Goal: Transaction & Acquisition: Purchase product/service

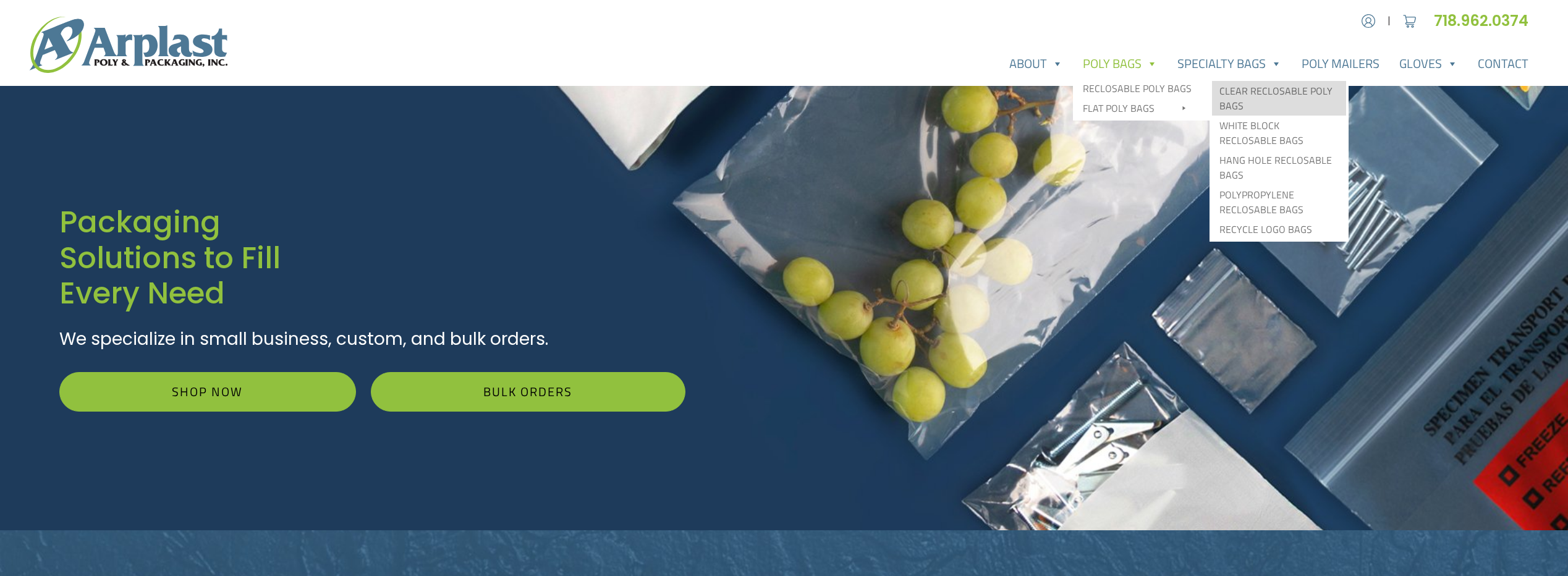
click at [1289, 91] on link "Clear Reclosable Poly Bags" at bounding box center [1279, 98] width 134 height 35
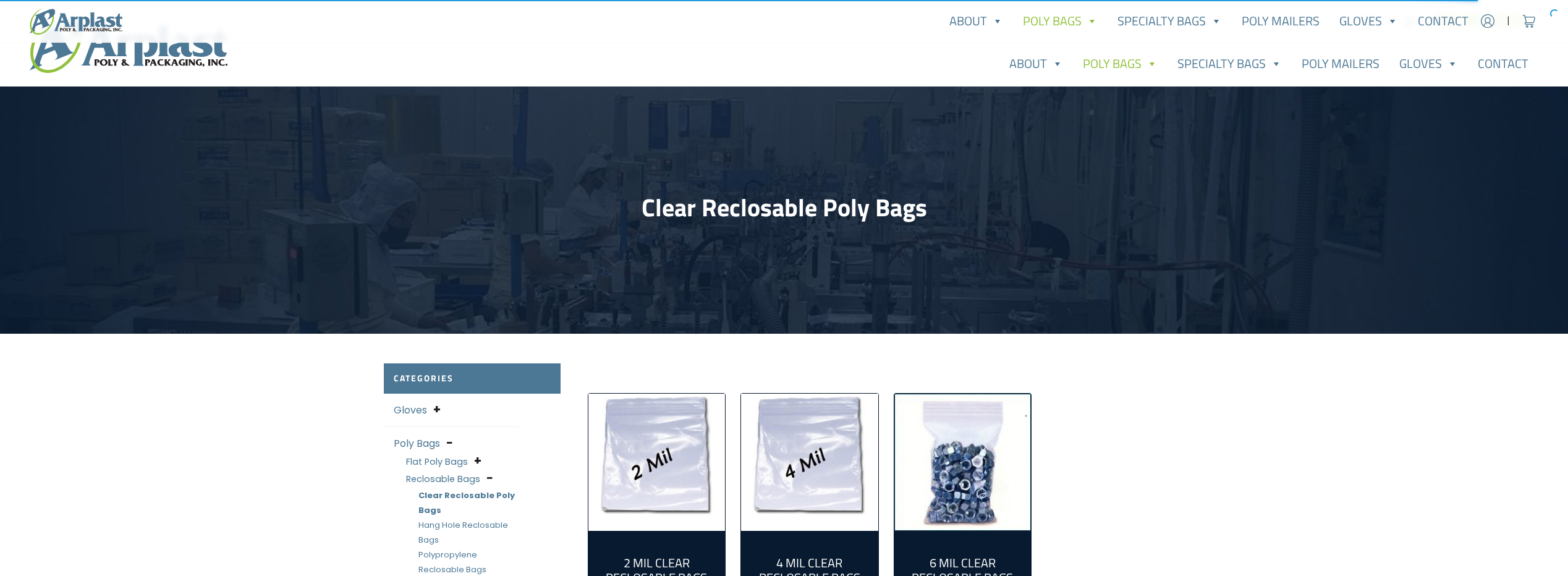
scroll to position [185, 0]
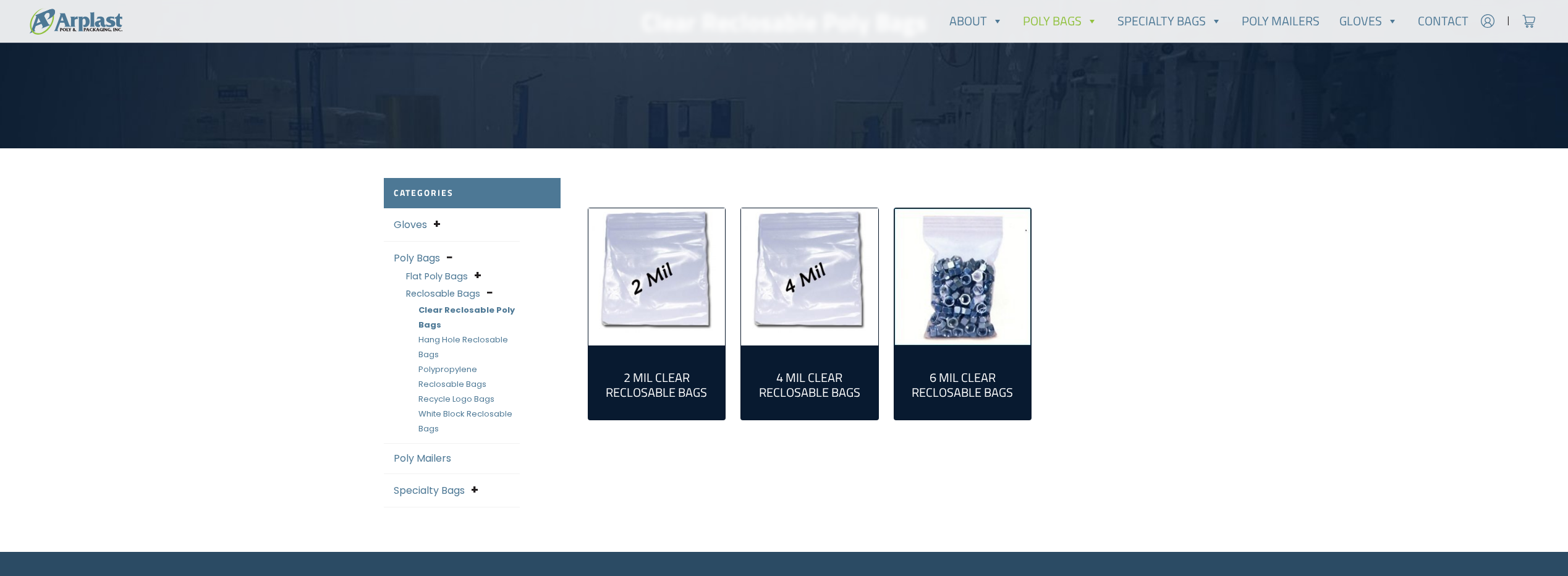
click at [811, 286] on img "Visit product category 4 Mil Clear Reclosable Bags" at bounding box center [809, 277] width 138 height 138
click at [681, 274] on img "Visit product category 2 Mil Clear Reclosable Bags" at bounding box center [657, 277] width 138 height 138
click at [954, 320] on img "Visit product category 6 Mil Clear Reclosable Bags" at bounding box center [963, 277] width 138 height 138
click at [805, 276] on img "Visit product category 4 Mil Clear Reclosable Bags" at bounding box center [809, 277] width 138 height 138
click at [813, 287] on img "Visit product category 4 Mil Clear Reclosable Bags" at bounding box center [809, 277] width 138 height 138
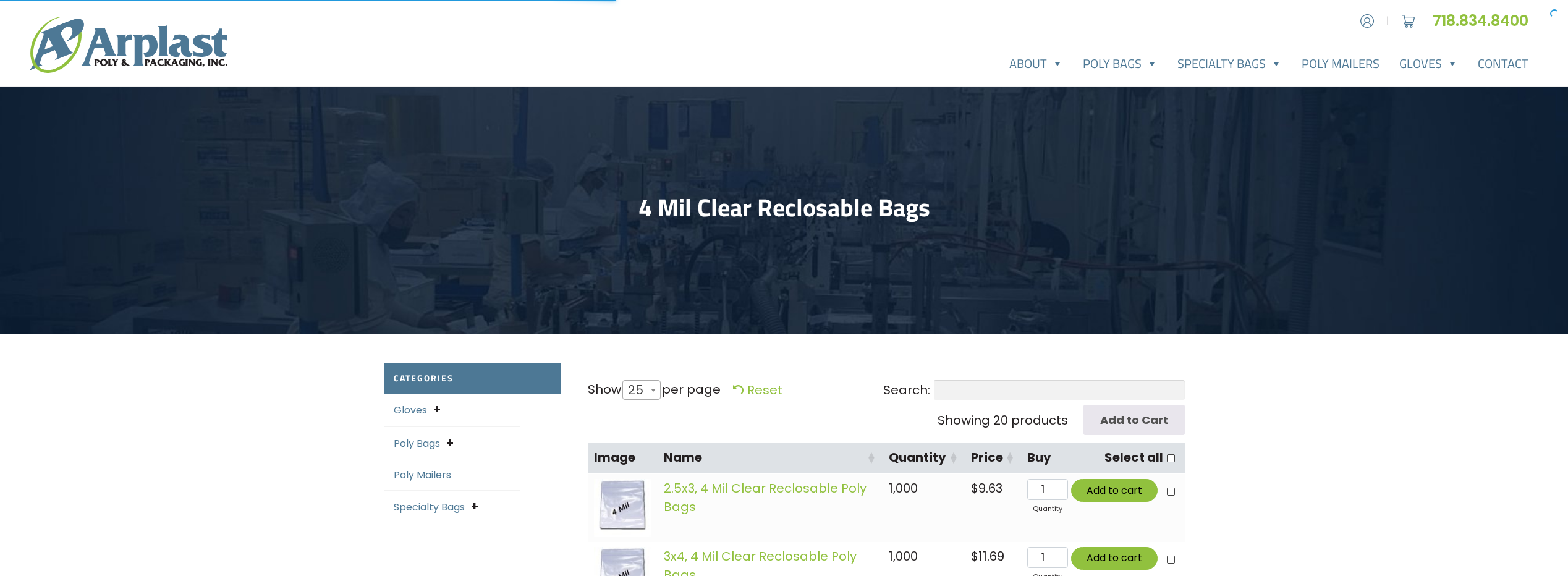
select select "25"
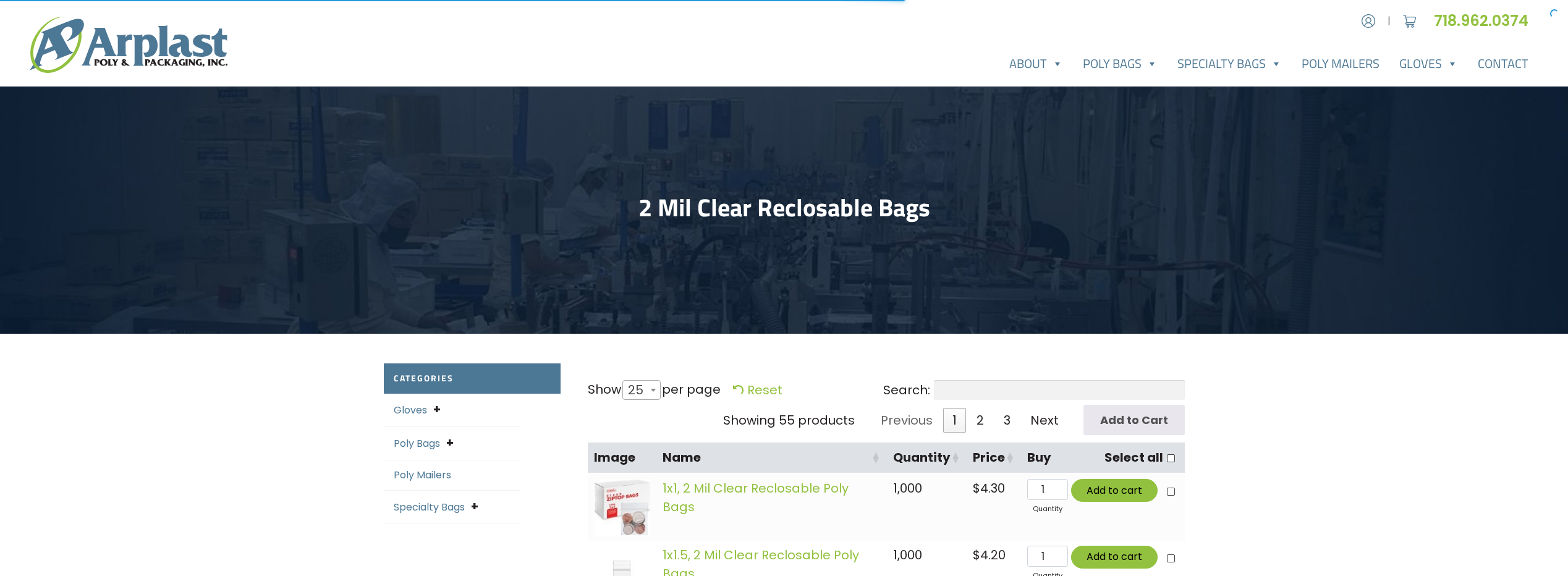
select select "25"
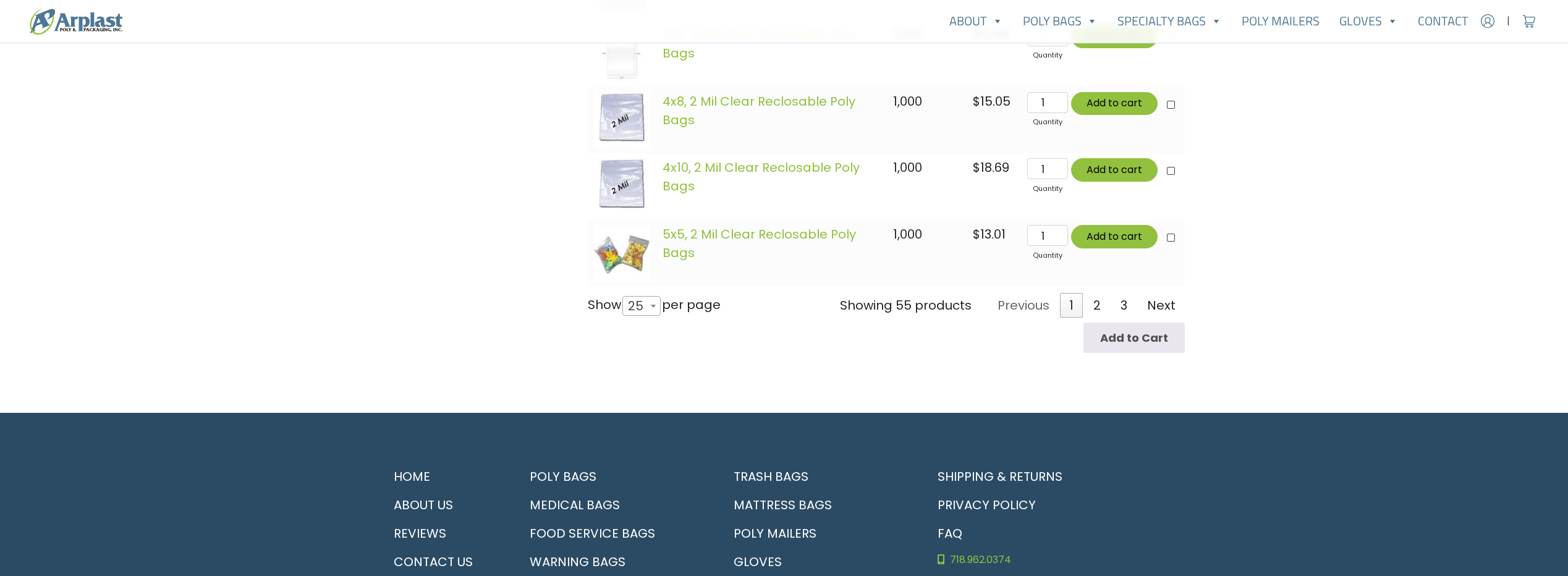
scroll to position [1964, 0]
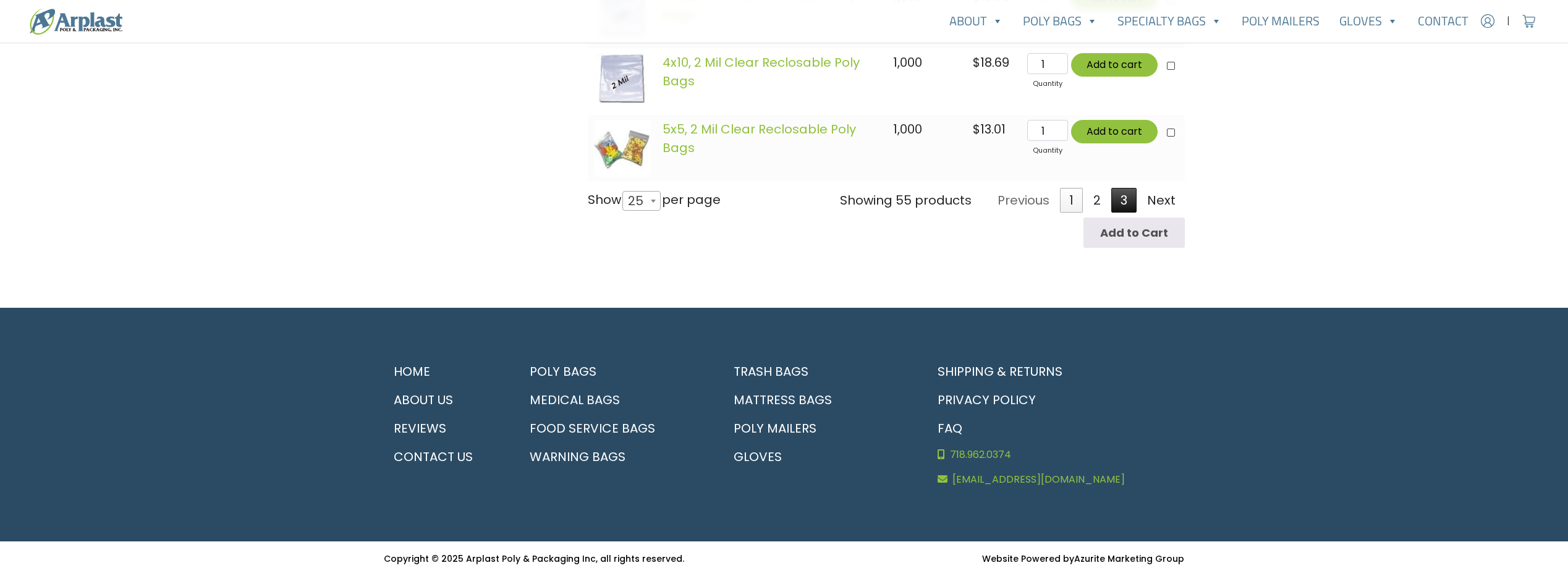
click at [1132, 202] on link "3" at bounding box center [1124, 200] width 25 height 24
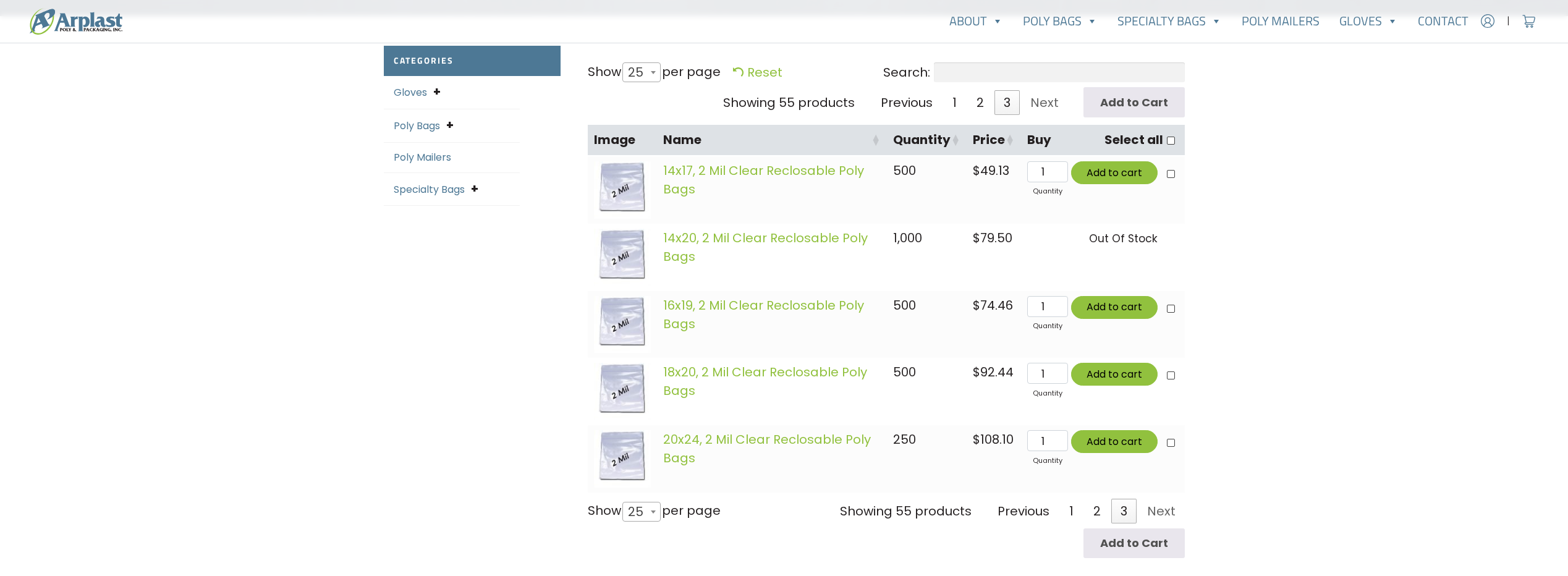
scroll to position [194, 0]
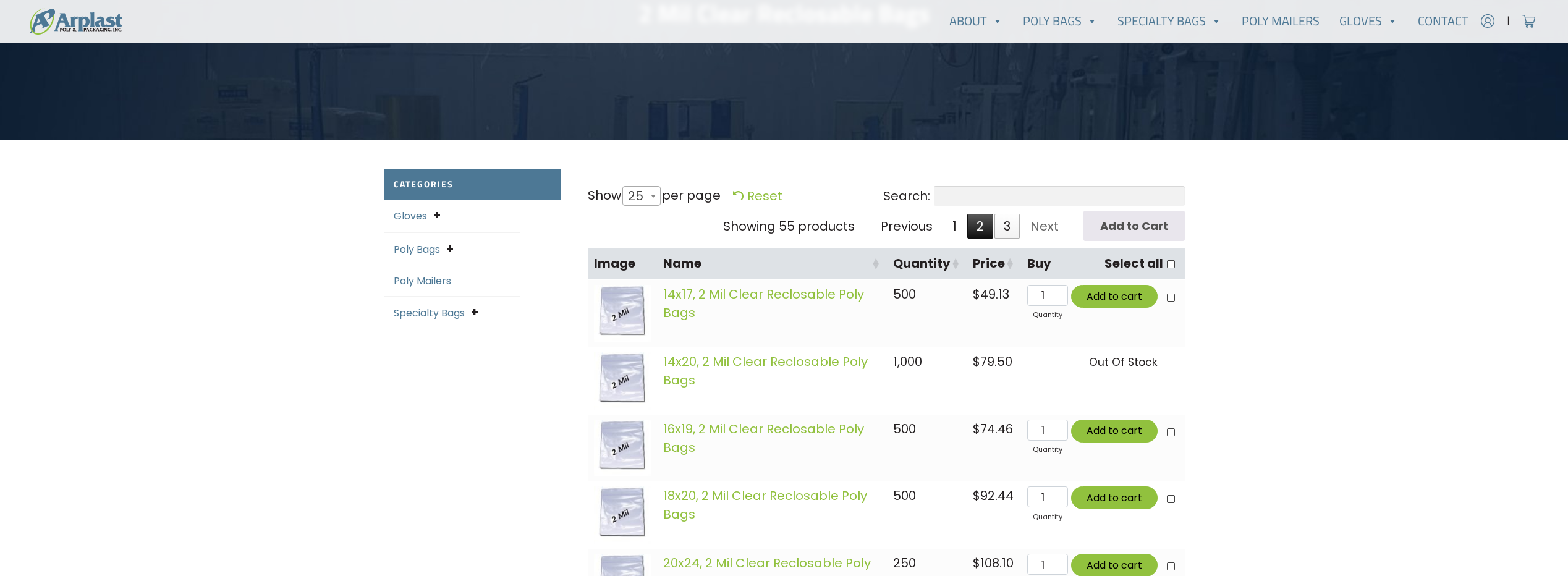
click at [981, 223] on link "2" at bounding box center [980, 226] width 26 height 24
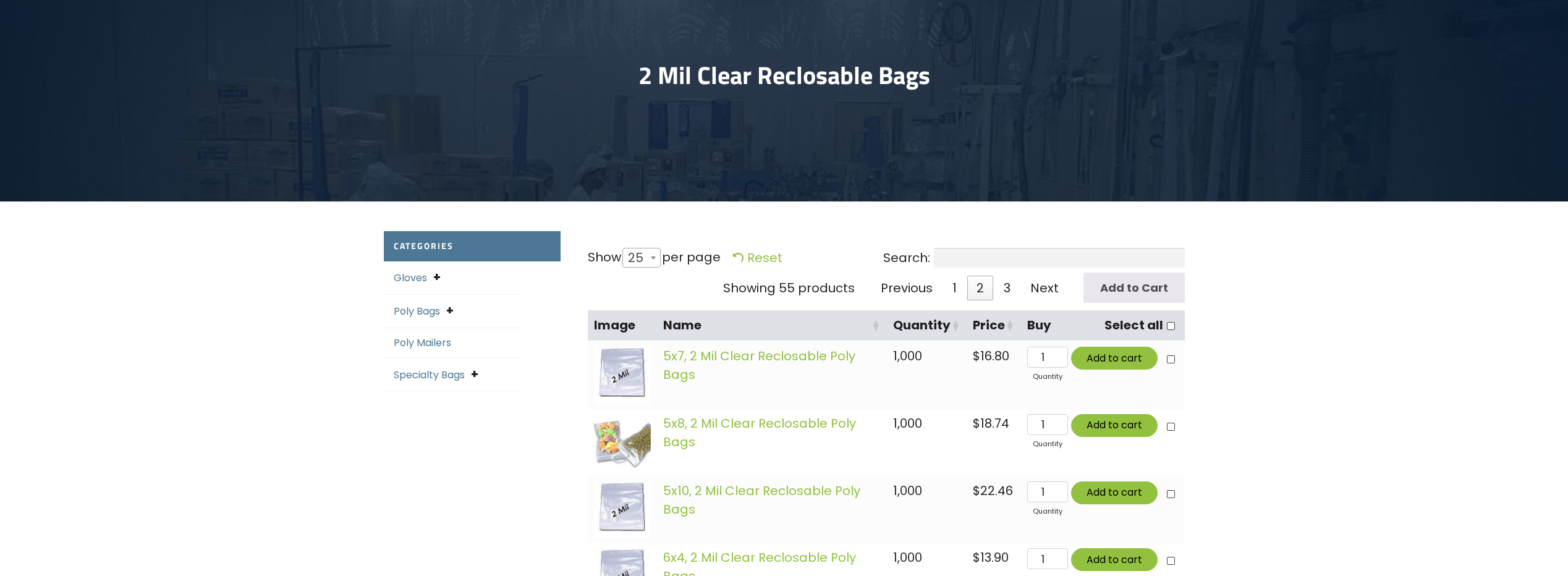
scroll to position [0, 0]
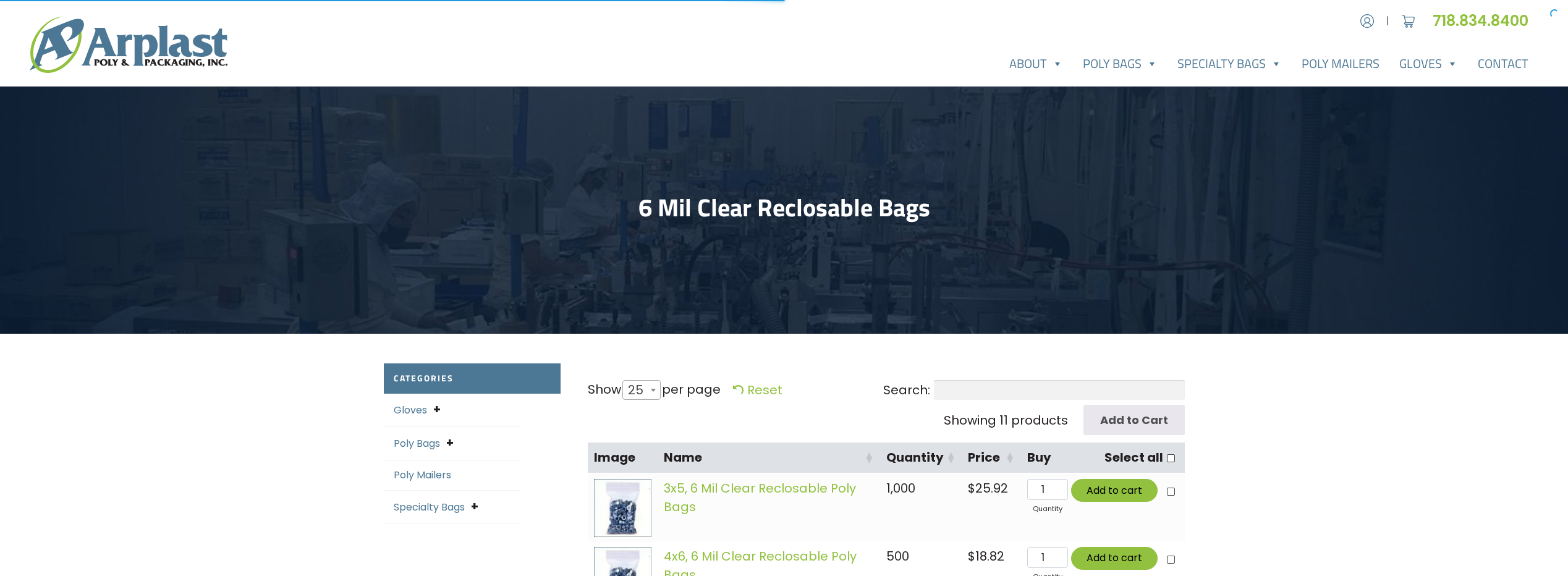
select select "25"
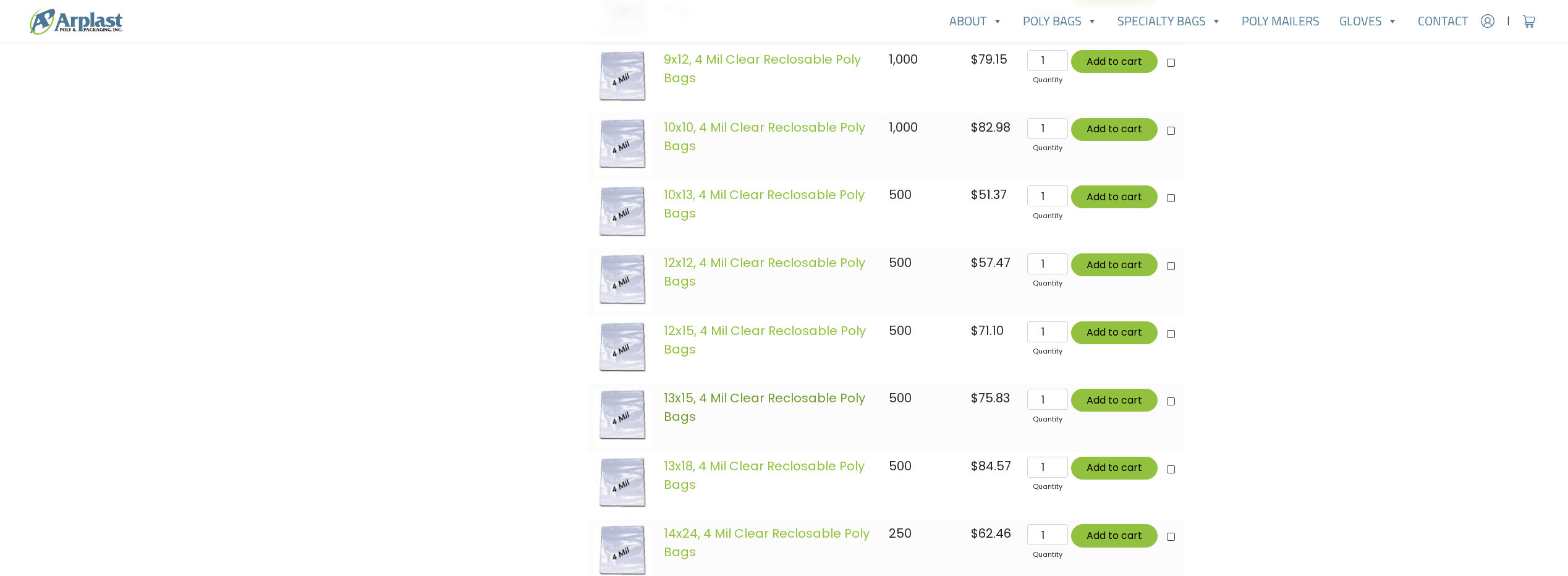
scroll to position [1113, 0]
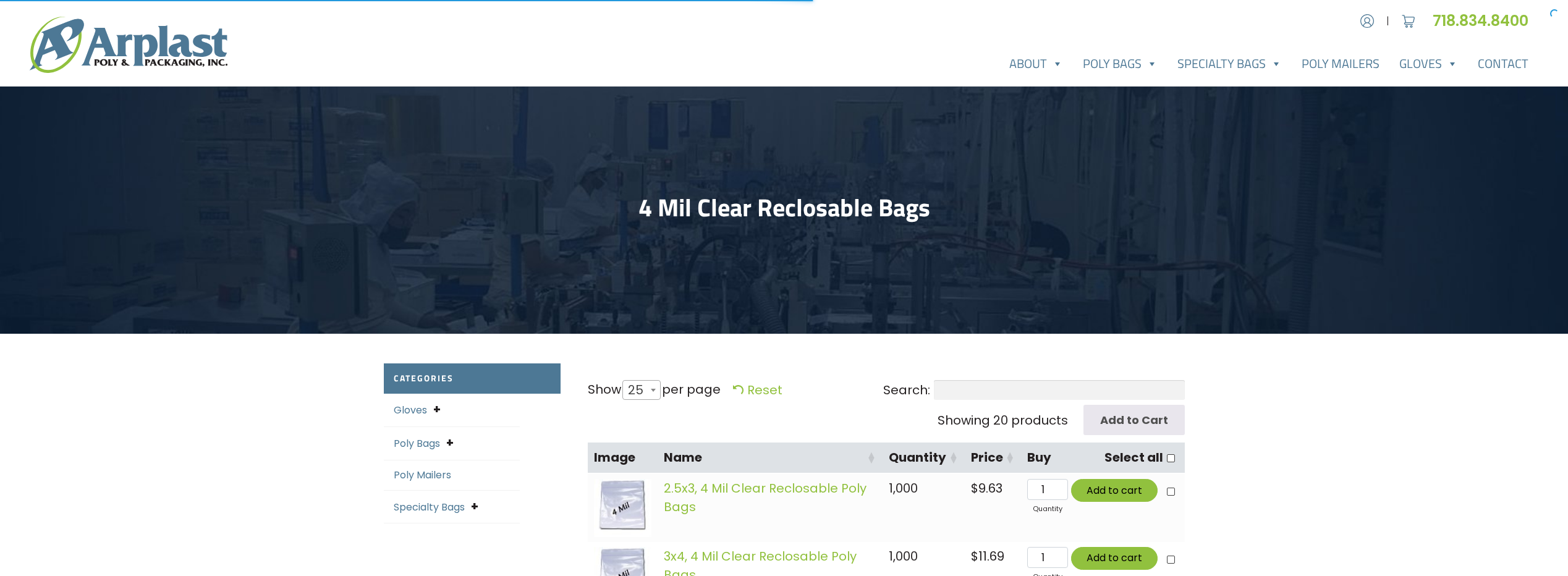
select select "25"
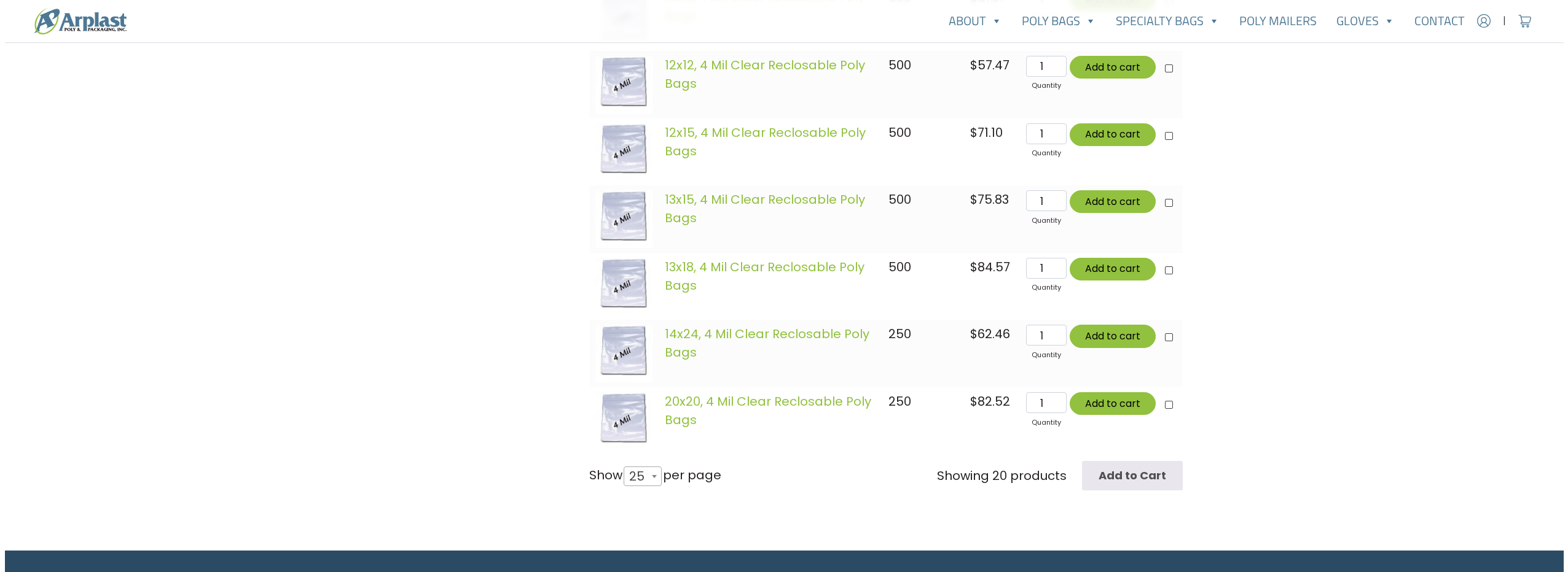
scroll to position [1178, 0]
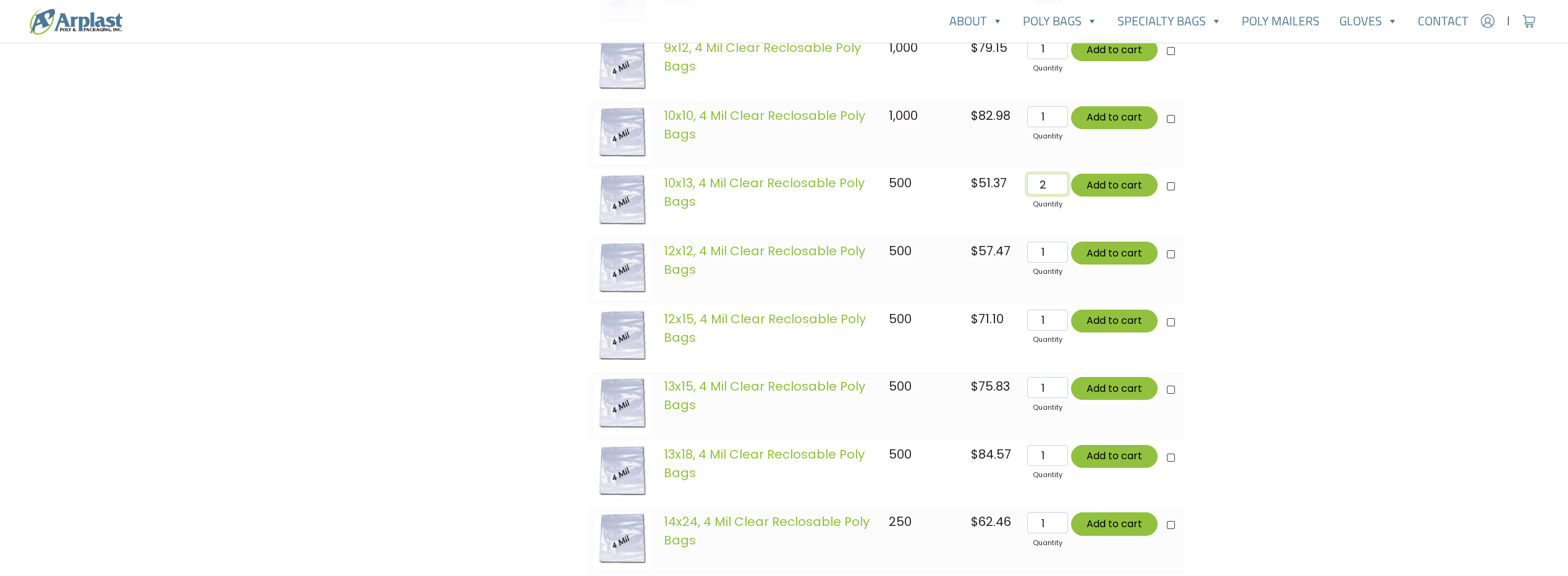
type input "2"
click at [1061, 179] on input "2" at bounding box center [1047, 184] width 40 height 21
type input "Add 2 items for $102.74"
checkbox input"] "true"
type input "Add 2 items for $102.74"
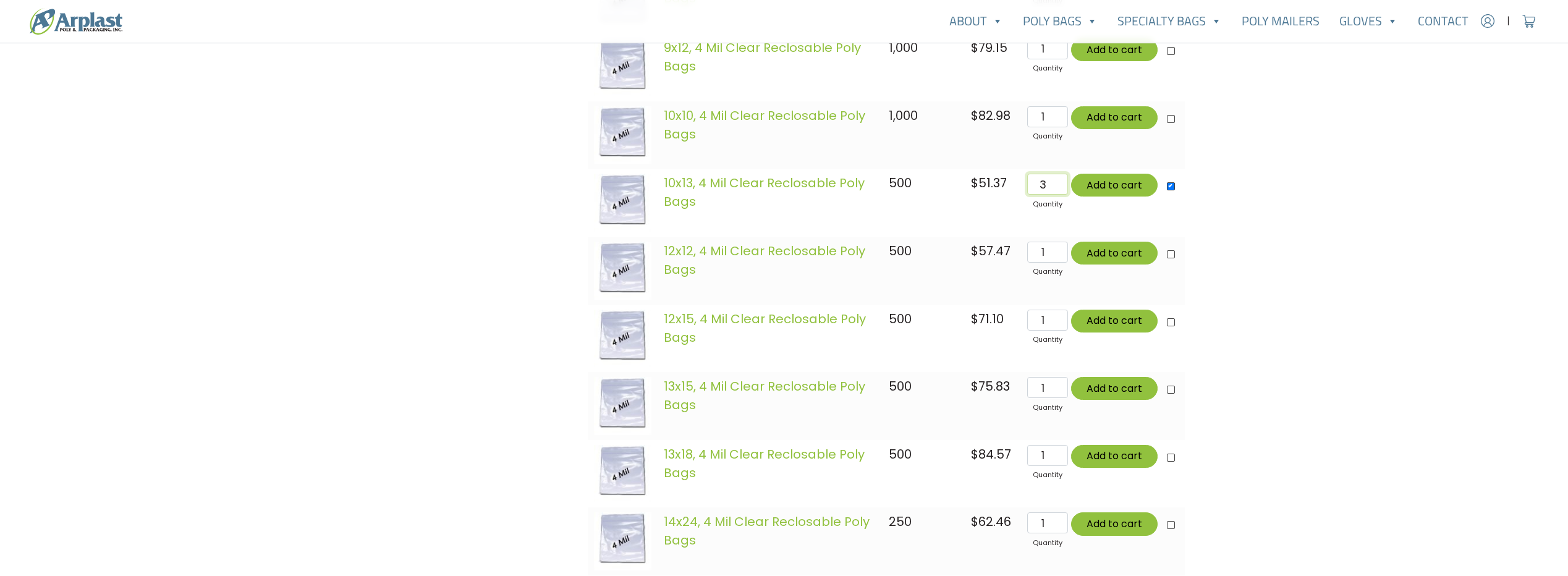
type input "3"
click at [1061, 179] on input "3" at bounding box center [1047, 184] width 40 height 21
type input "Add 3 items for $154.11"
type input "4"
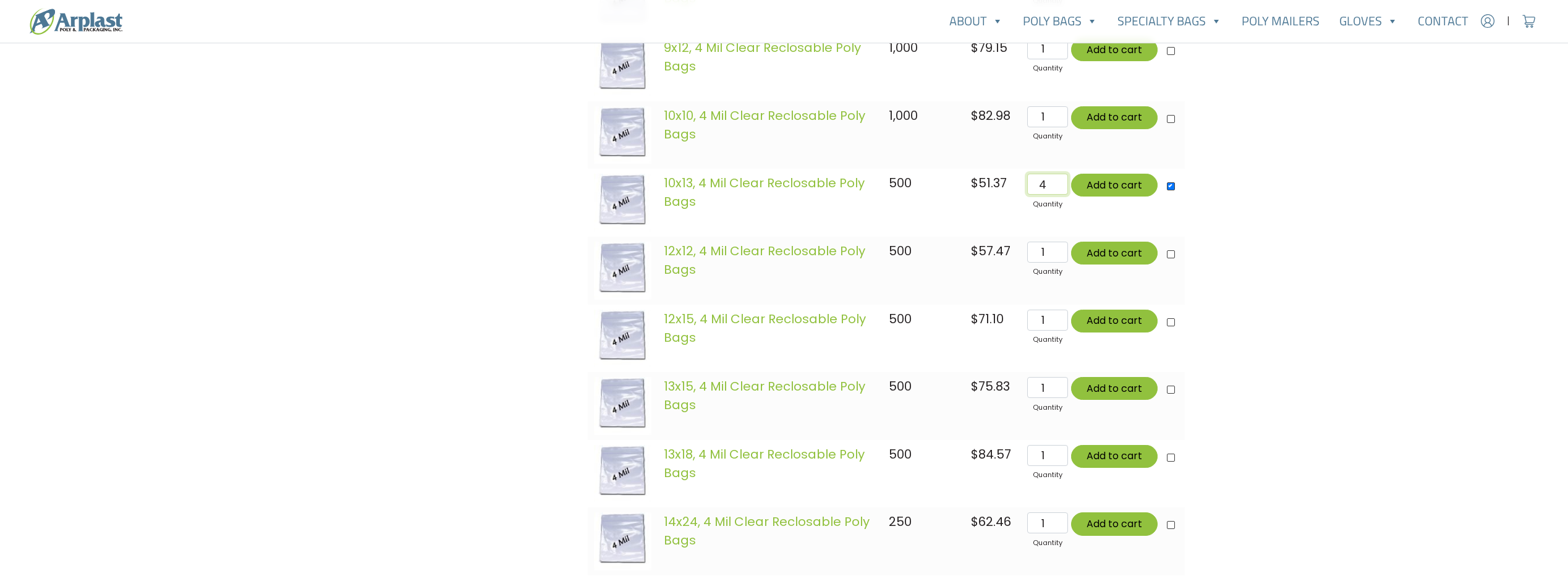
click at [1061, 179] on input "4" at bounding box center [1047, 184] width 40 height 21
type input "Add 4 items for $205.48"
click at [1122, 187] on button "Add to cart" at bounding box center [1115, 185] width 87 height 23
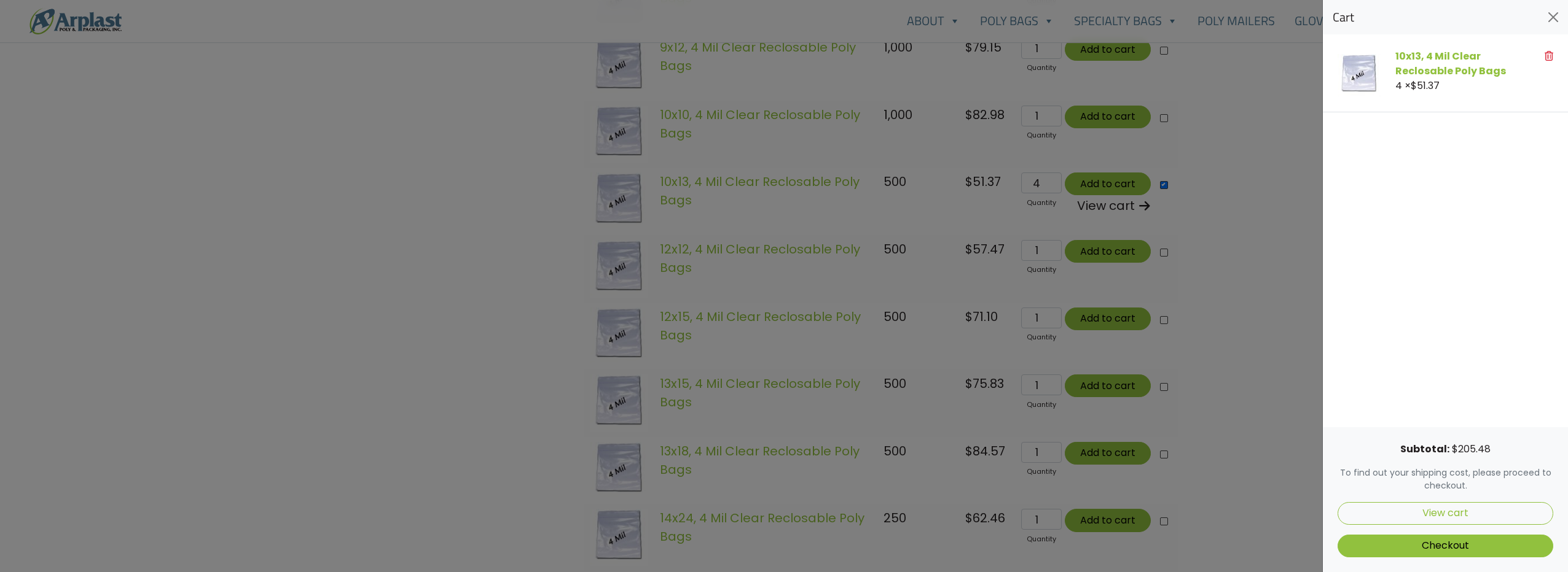
click at [1408, 82] on span "4 × $ 51.37" at bounding box center [1417, 85] width 44 height 14
click at [1553, 54] on div at bounding box center [1541, 73] width 39 height 48
click at [1549, 54] on icon at bounding box center [1549, 56] width 9 height 10
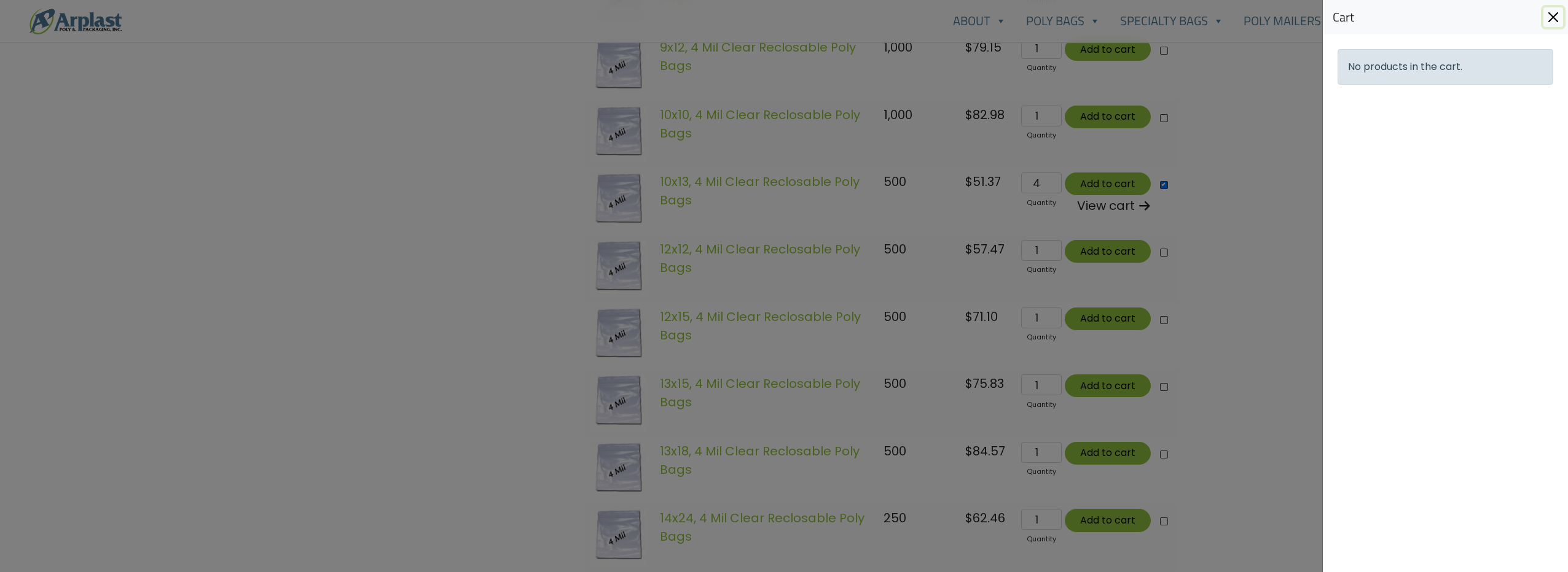
click at [1548, 19] on button "Close" at bounding box center [1553, 17] width 19 height 19
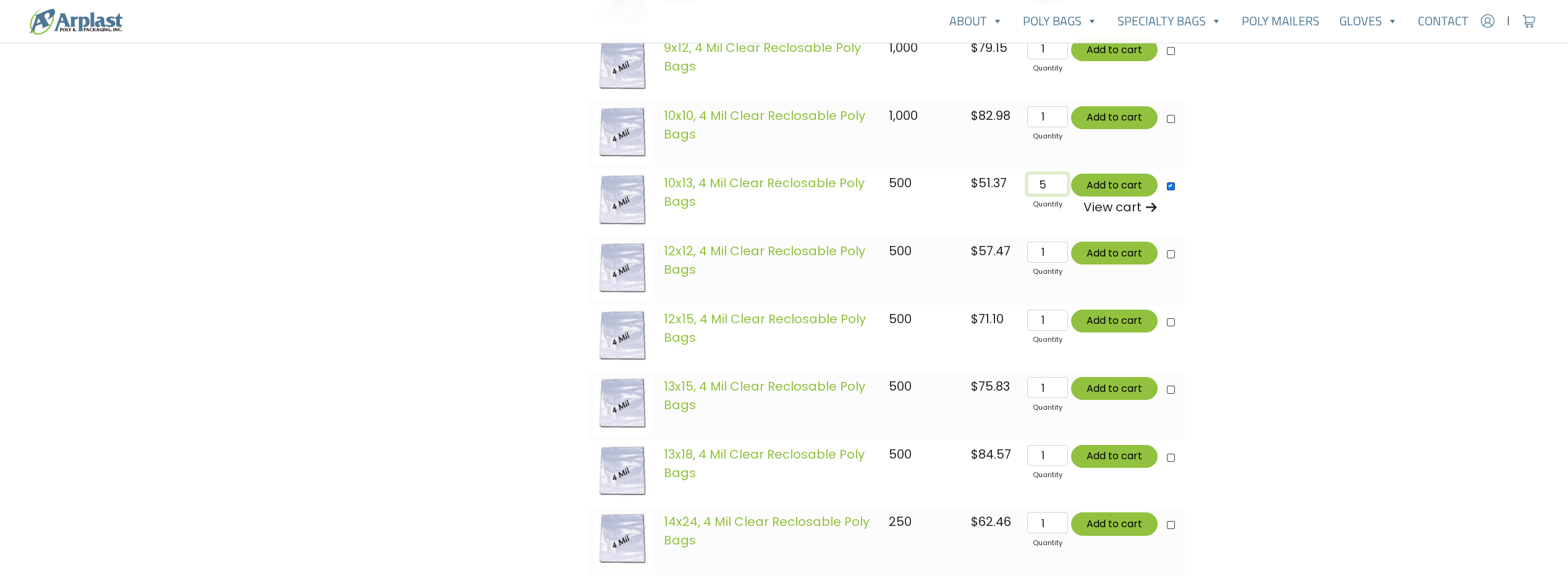
type input "5"
click at [1061, 180] on input "5" at bounding box center [1047, 184] width 40 height 21
type input "Add 5 items for $256.85"
click at [1116, 185] on button "Add to cart" at bounding box center [1115, 185] width 87 height 23
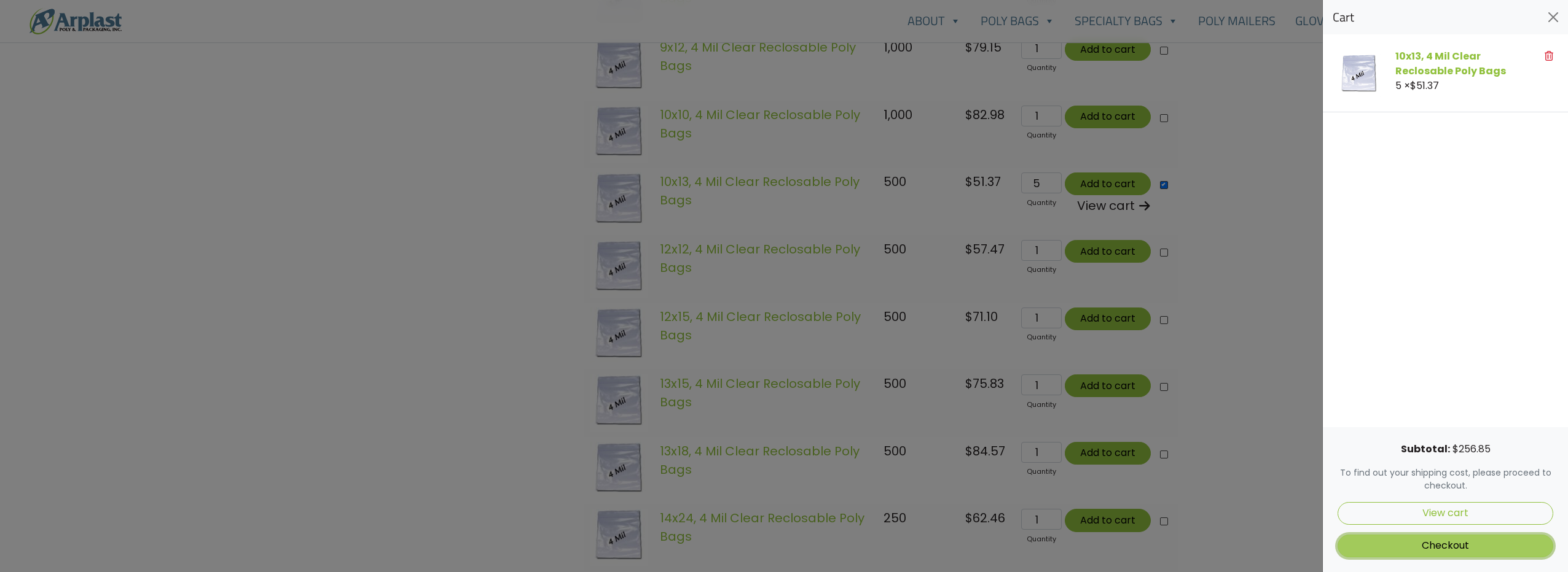
click at [1436, 542] on link "Checkout" at bounding box center [1445, 546] width 215 height 22
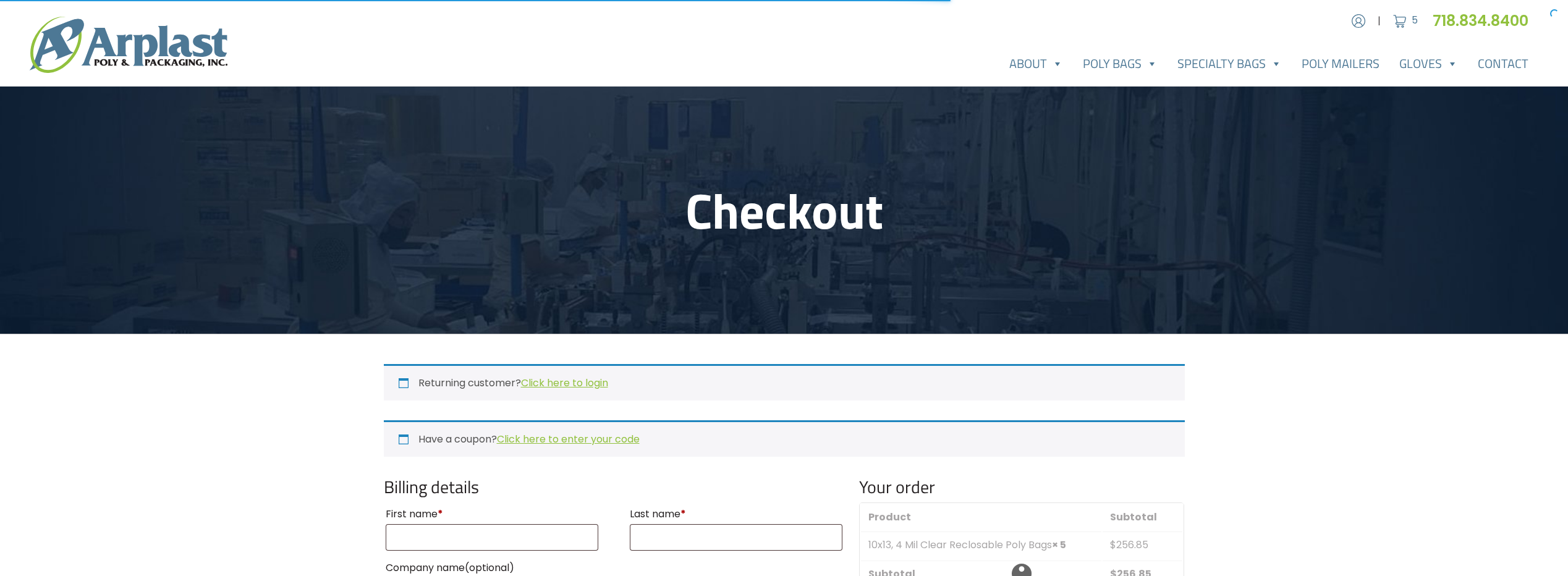
select select "NJ"
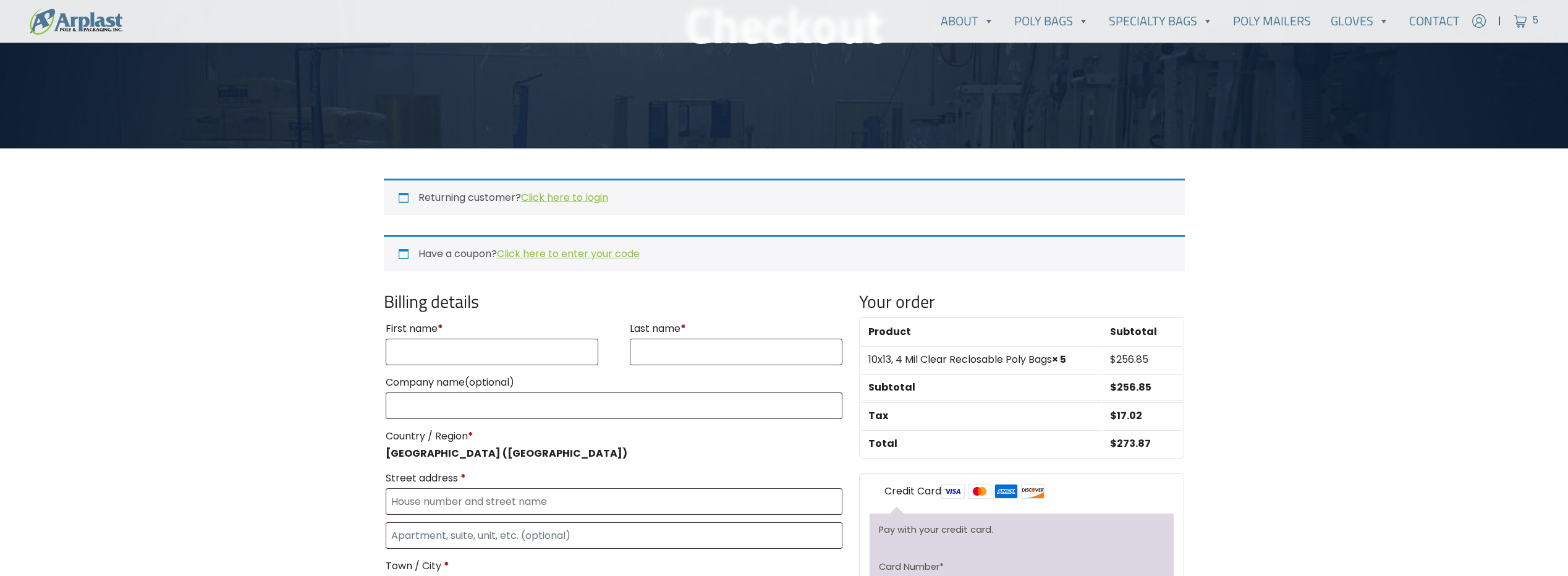
scroll to position [371, 0]
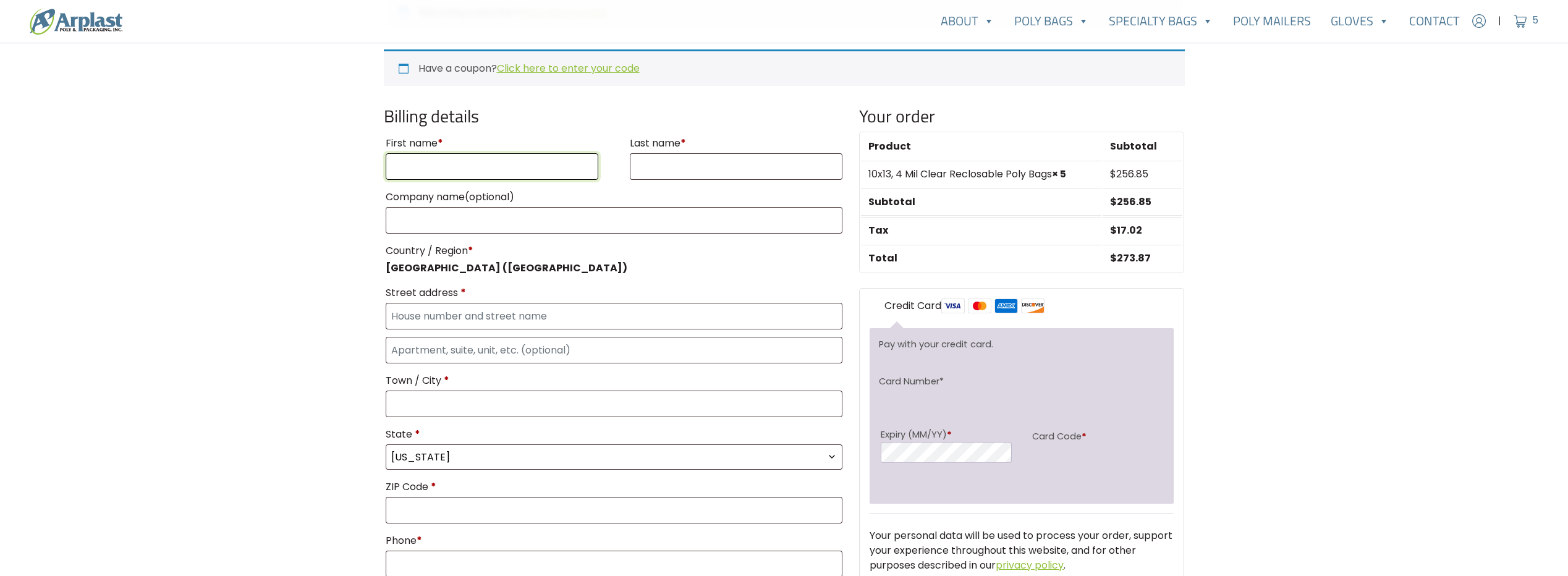
click at [442, 166] on input "First name *" at bounding box center [492, 166] width 214 height 26
type input "Robert"
type input "Cook"
type input "1035 s. state hwy 19"
type input "Emory"
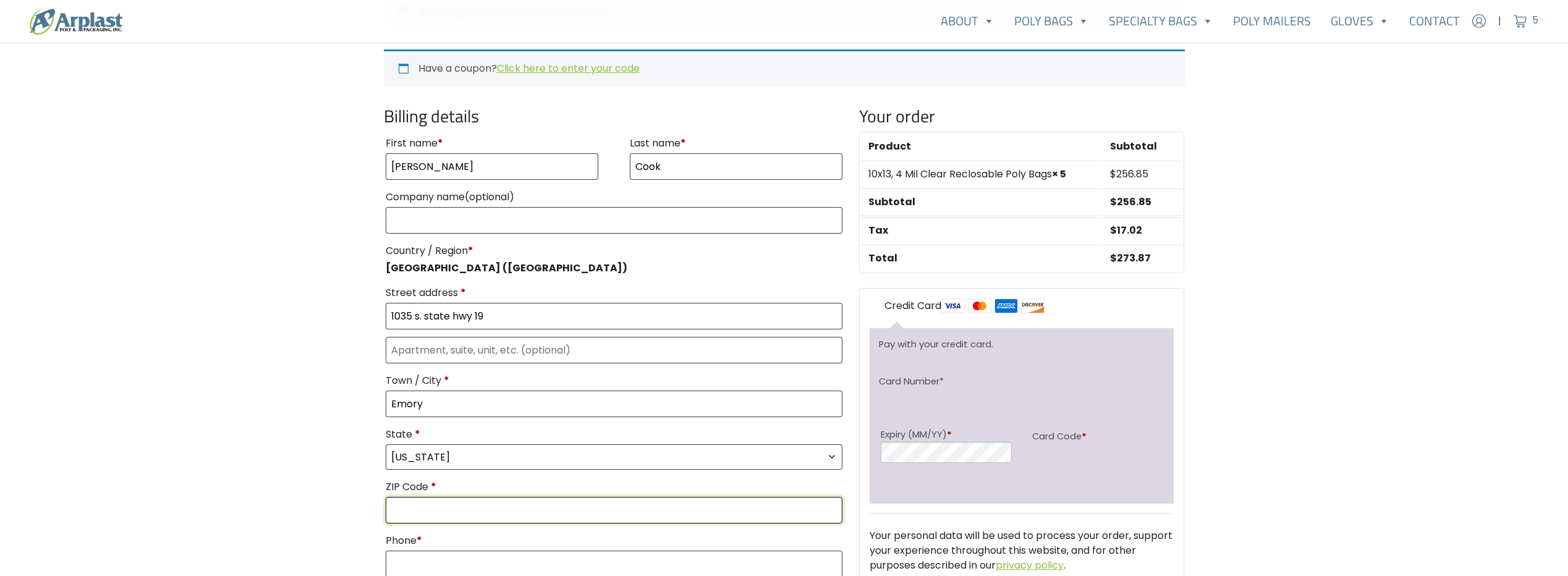
type input "75440"
type input "Purchasing001@kearneytrailersllc.com"
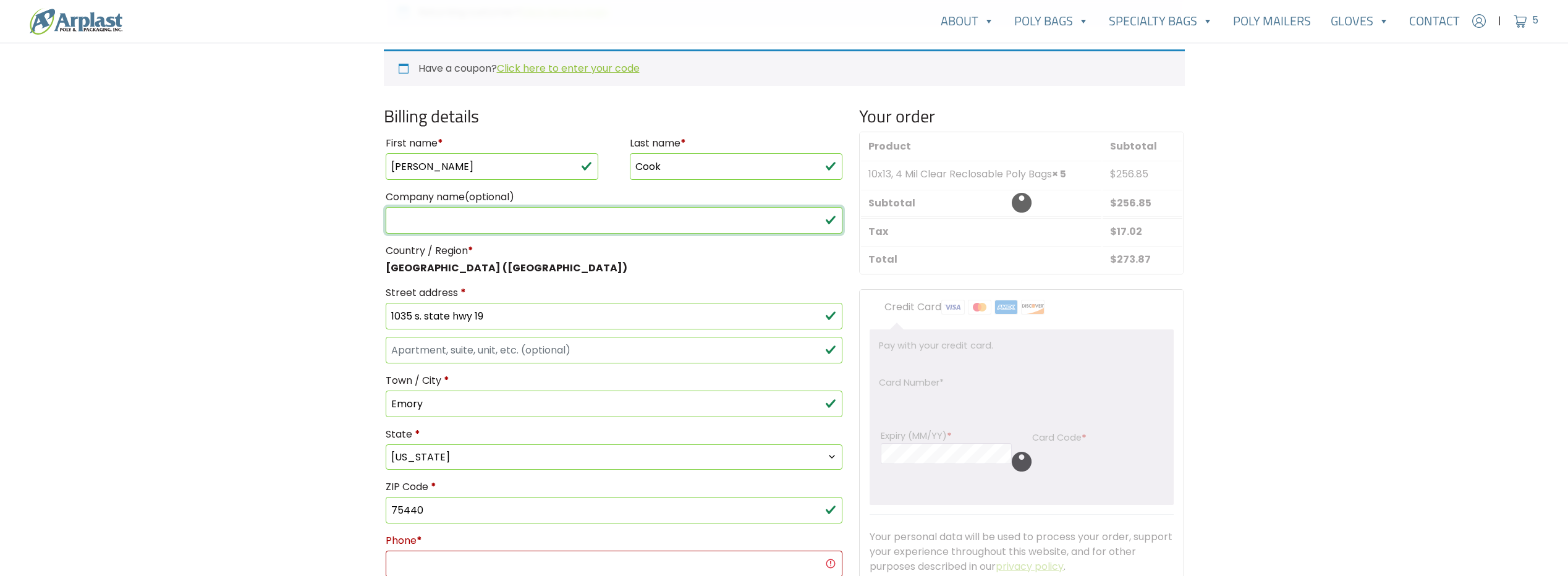
click at [452, 215] on input "Company name (optional)" at bounding box center [614, 220] width 457 height 26
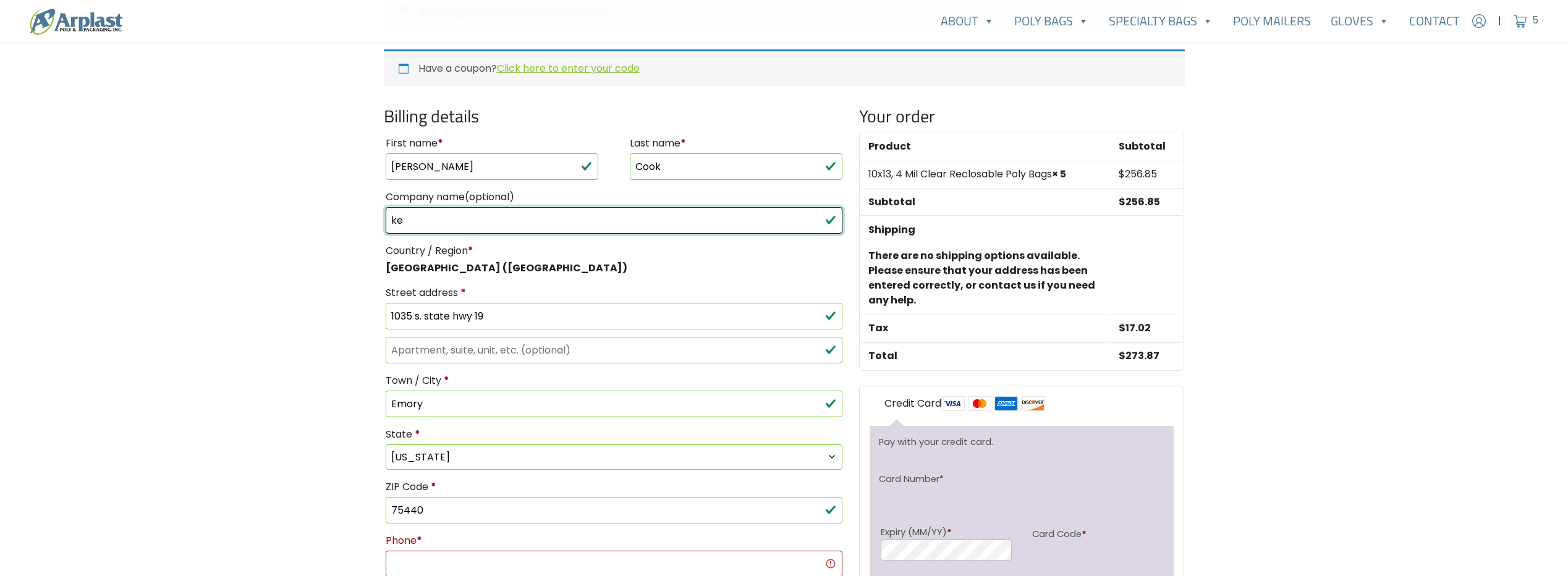
type input "k"
type input "Kearney Traiilers, LLC"
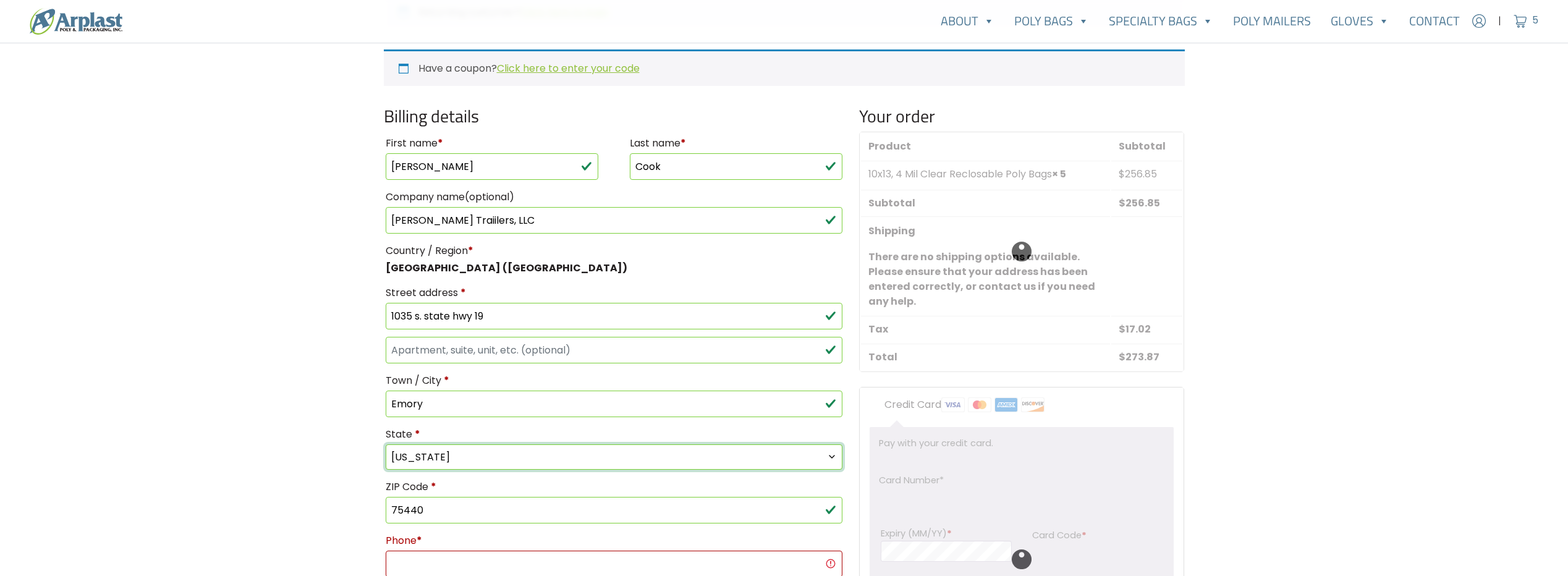
select select "TX"
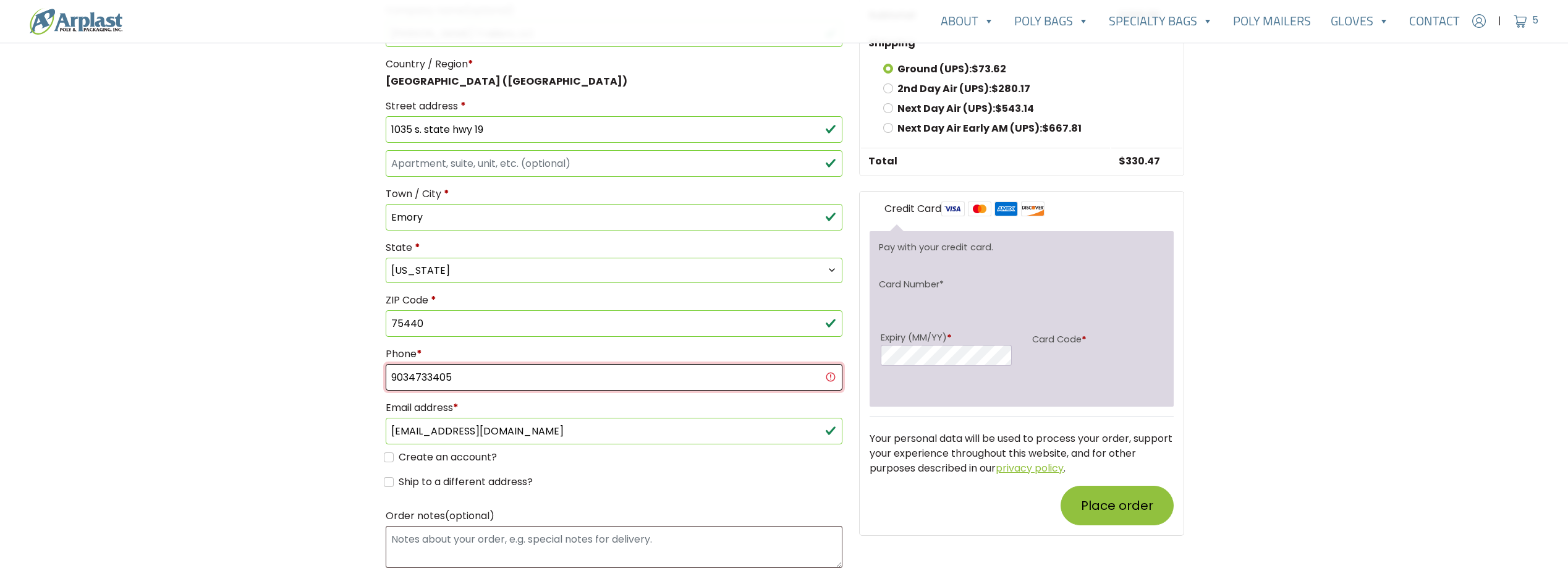
scroll to position [619, 0]
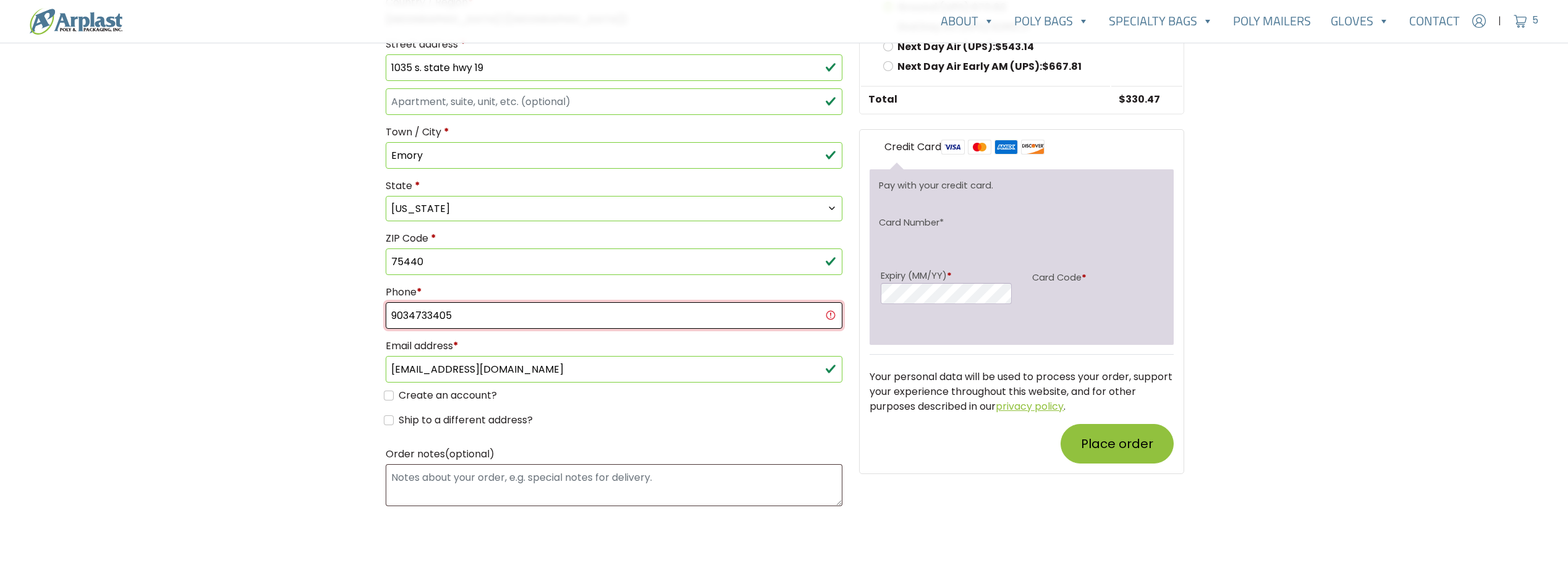
type input "9034733405"
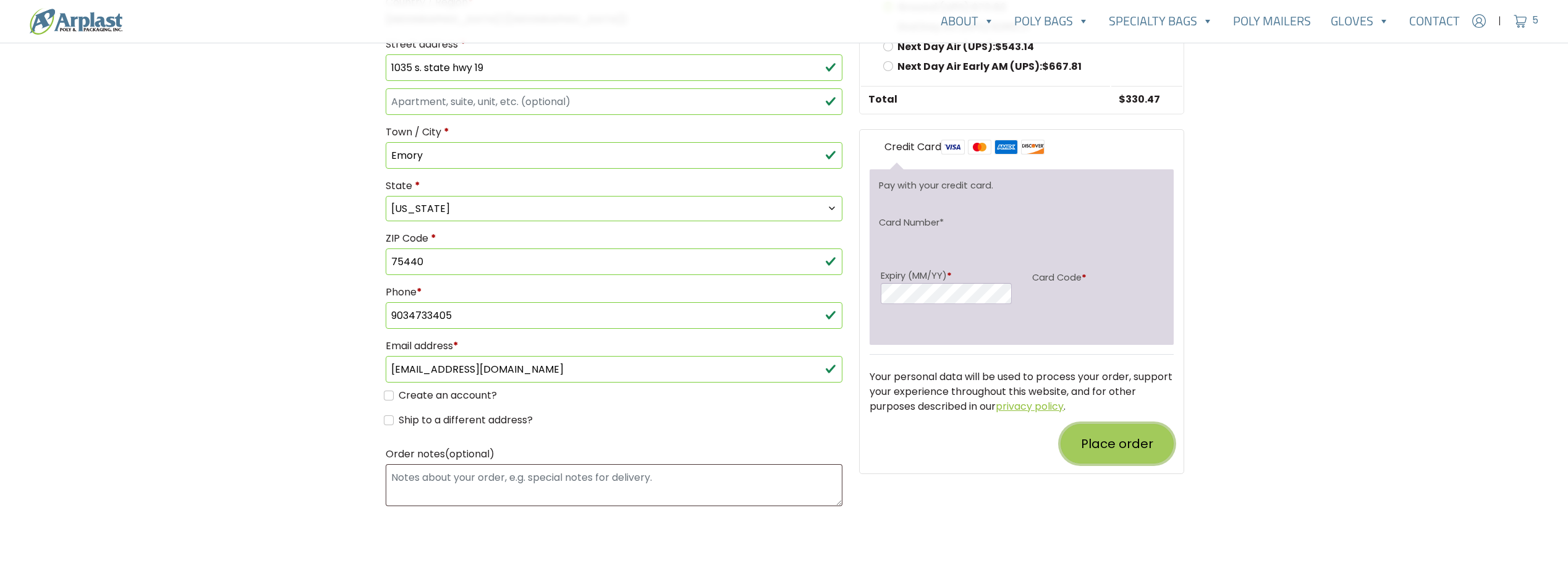
click at [1122, 447] on button "Place order" at bounding box center [1117, 443] width 113 height 40
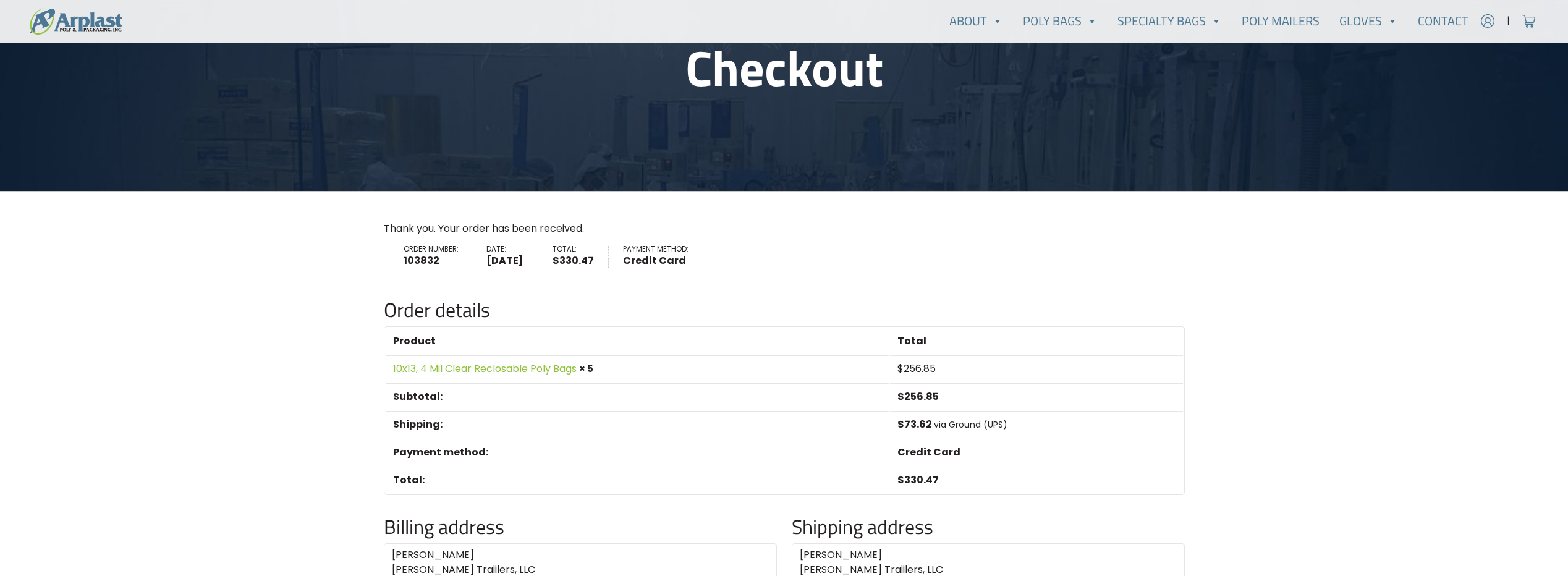
scroll to position [126, 0]
